Goal: Task Accomplishment & Management: Use online tool/utility

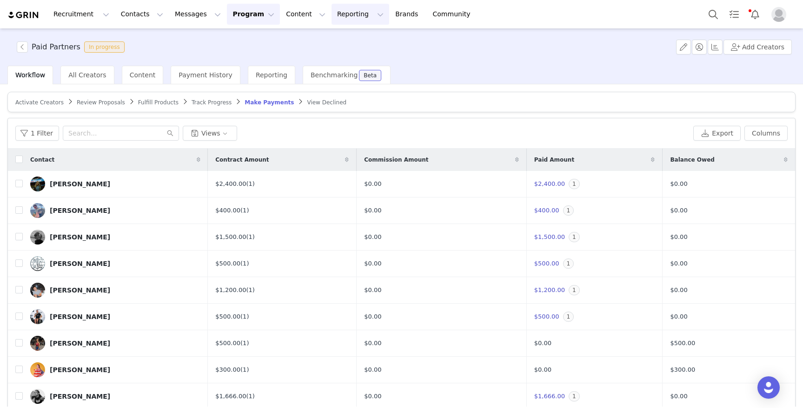
click at [332, 10] on button "Reporting Reporting" at bounding box center [361, 14] width 58 height 21
click at [288, 14] on button "Content Content" at bounding box center [306, 14] width 51 height 21
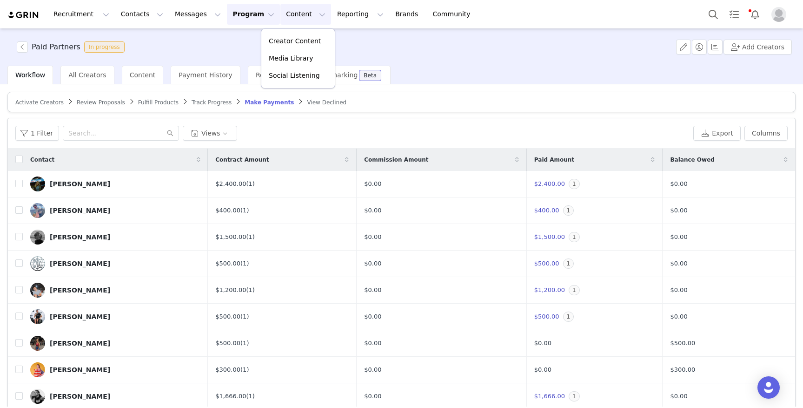
click at [240, 11] on button "Program Program" at bounding box center [253, 14] width 53 height 21
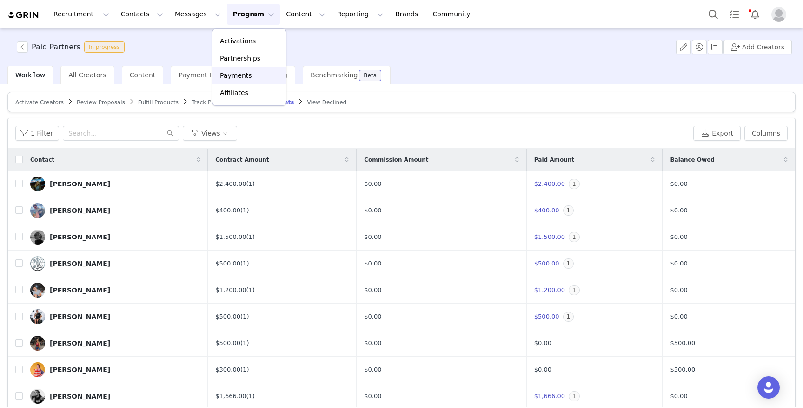
click at [241, 73] on p "Payments" at bounding box center [236, 76] width 32 height 10
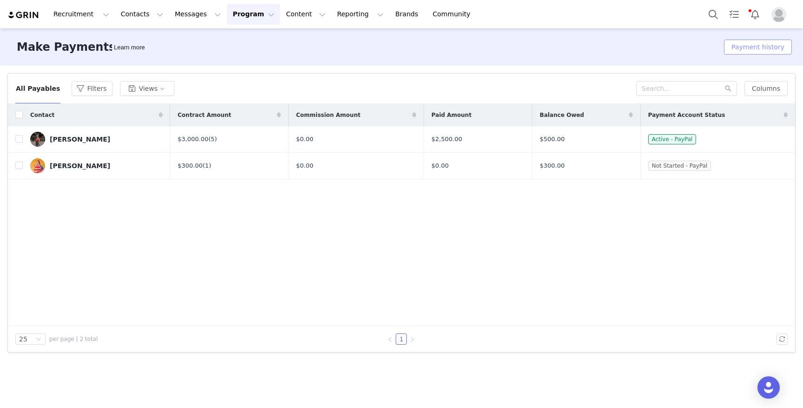
click at [762, 46] on button "Payment history" at bounding box center [758, 47] width 68 height 15
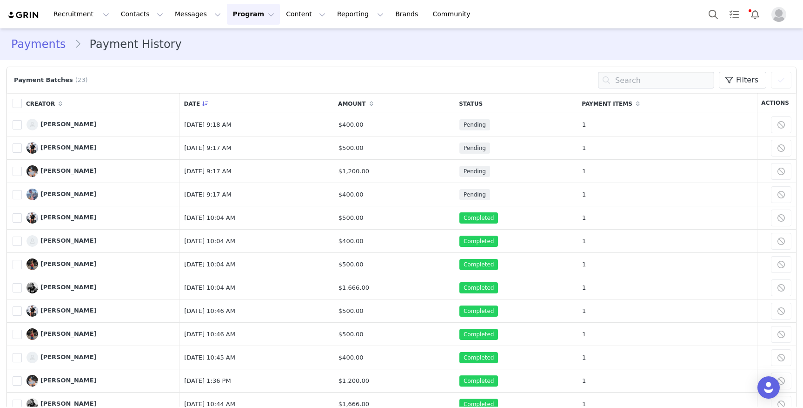
click at [40, 42] on link "Payments" at bounding box center [42, 44] width 63 height 17
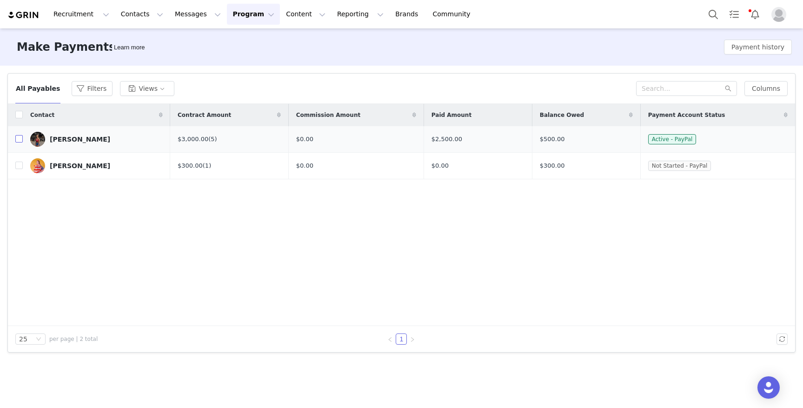
click at [21, 139] on input "checkbox" at bounding box center [18, 138] width 7 height 7
checkbox input "true"
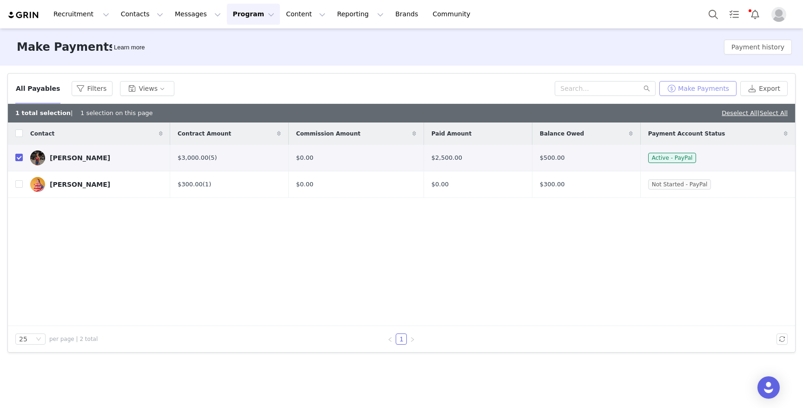
click at [687, 87] on button "Make Payments" at bounding box center [698, 88] width 77 height 15
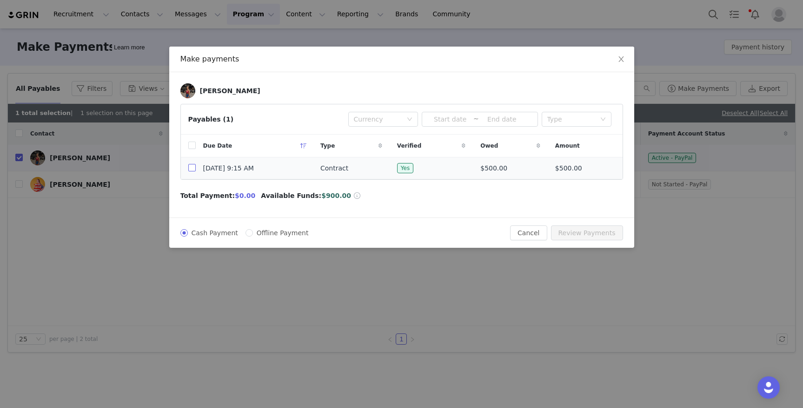
click at [192, 167] on input "checkbox" at bounding box center [191, 167] width 7 height 7
checkbox input "true"
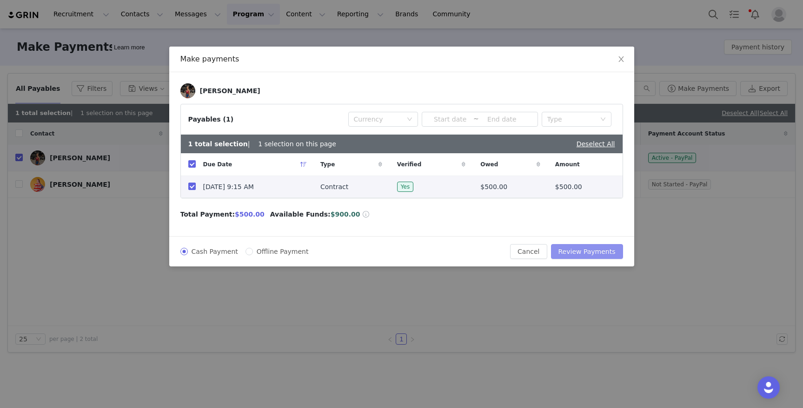
click at [583, 251] on button "Review Payments" at bounding box center [587, 251] width 72 height 15
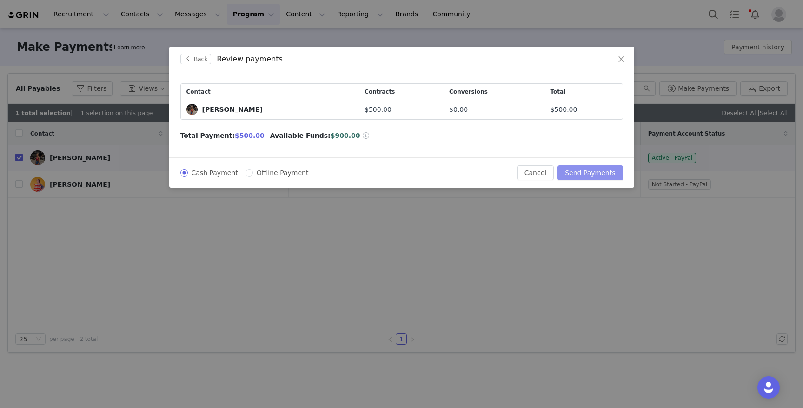
click at [582, 170] on button "Send Payments" at bounding box center [590, 172] width 65 height 15
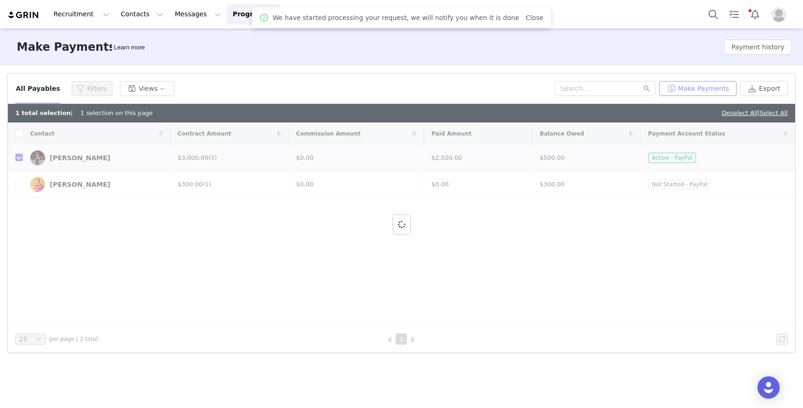
checkbox input "false"
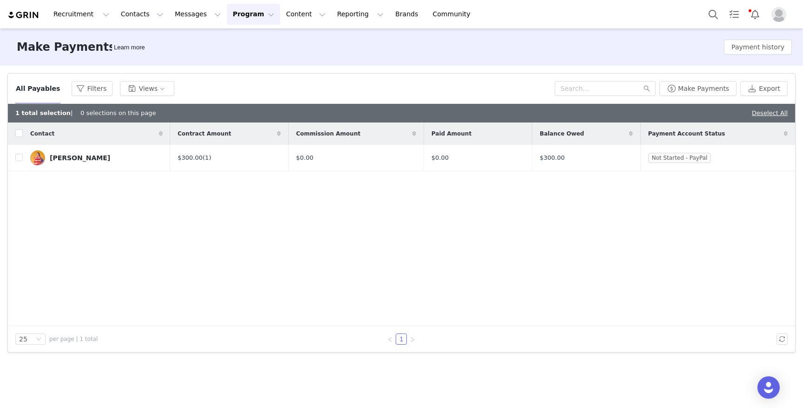
click at [230, 11] on button "Program Program" at bounding box center [253, 14] width 53 height 21
click at [239, 60] on p "Partnerships" at bounding box center [240, 59] width 40 height 10
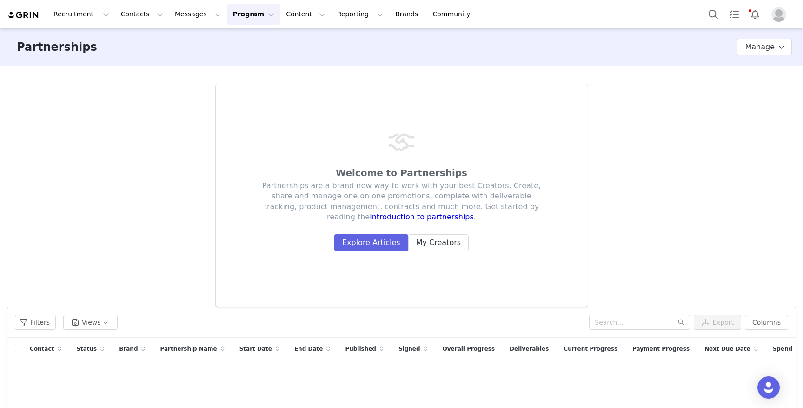
click at [229, 9] on button "Program Program" at bounding box center [253, 14] width 53 height 21
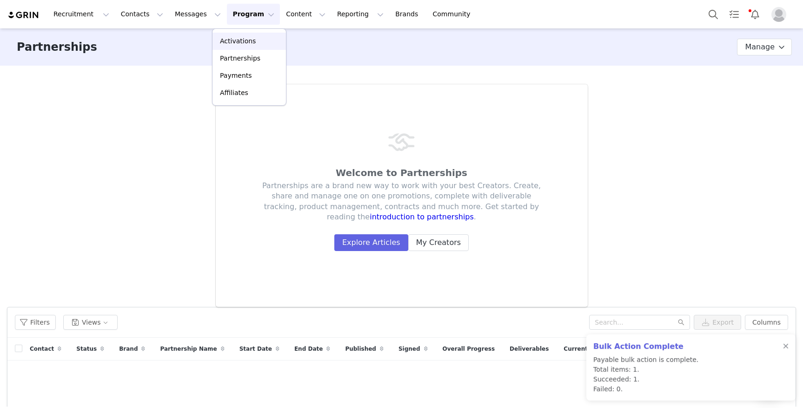
click at [230, 36] on p "Activations" at bounding box center [238, 41] width 36 height 10
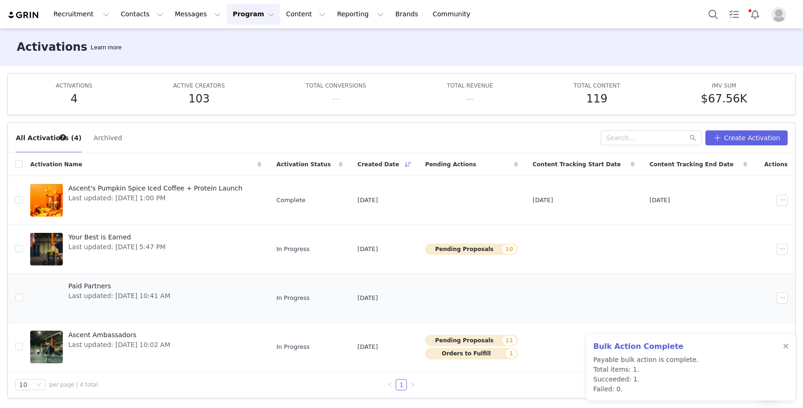
click at [96, 285] on span "Paid Partners" at bounding box center [119, 286] width 102 height 10
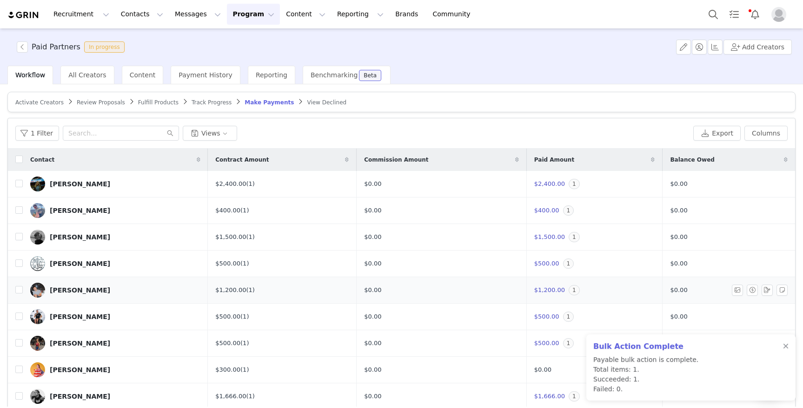
scroll to position [19, 0]
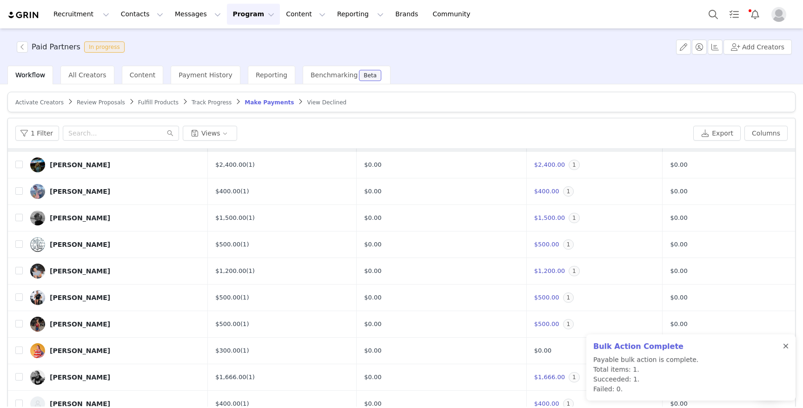
click at [785, 345] on div at bounding box center [786, 345] width 6 height 7
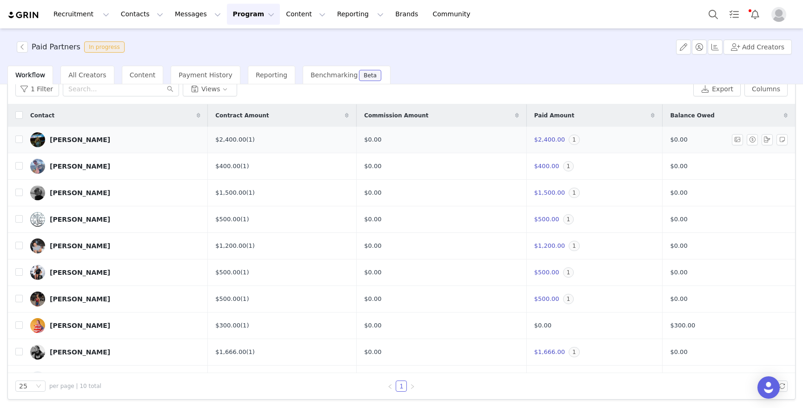
scroll to position [0, 0]
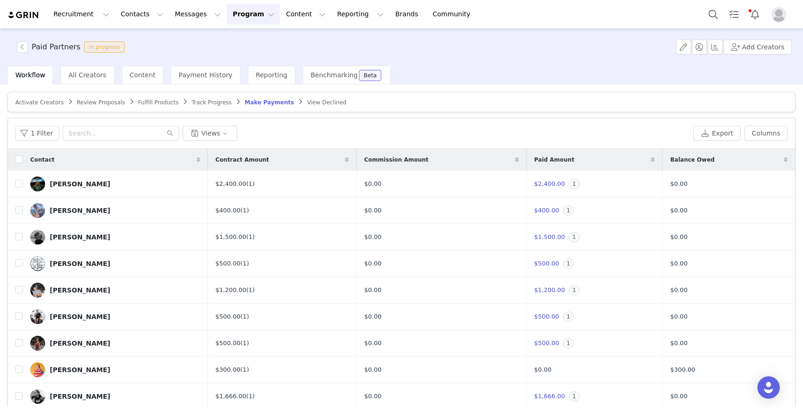
click at [235, 14] on button "Program Program" at bounding box center [253, 14] width 53 height 21
click at [245, 79] on p "Payments" at bounding box center [236, 76] width 32 height 10
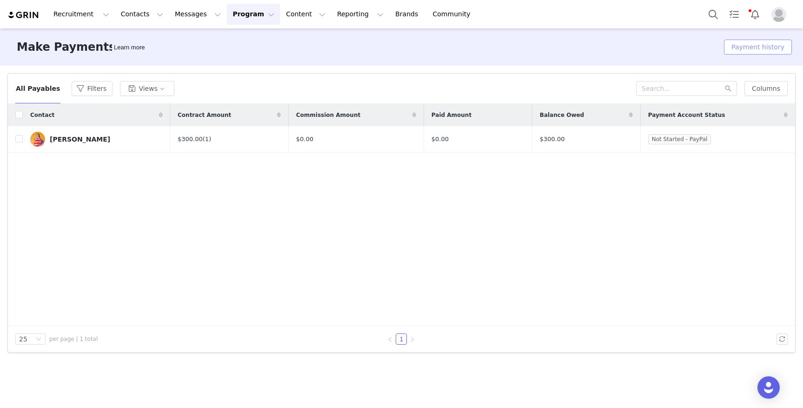
click at [749, 45] on button "Payment history" at bounding box center [758, 47] width 68 height 15
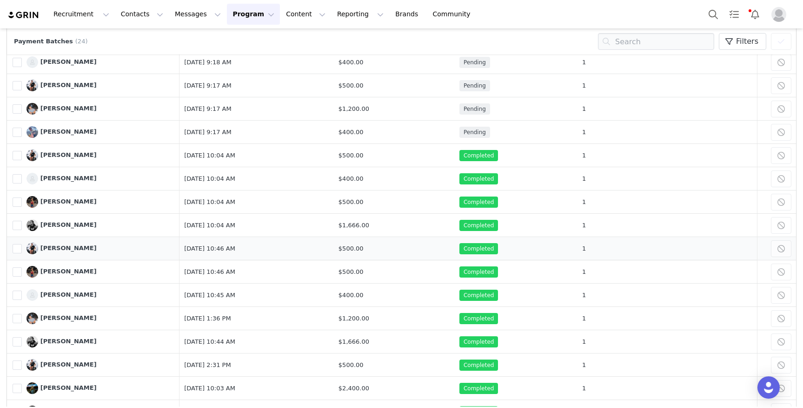
scroll to position [85, 0]
